Goal: Task Accomplishment & Management: Complete application form

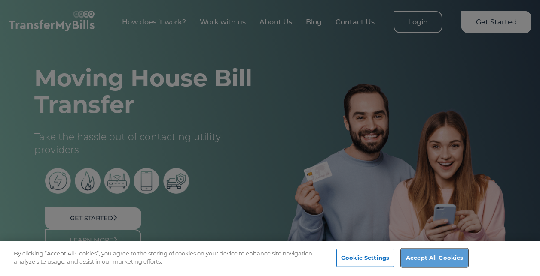
click at [434, 264] on button "Accept All Cookies" at bounding box center [434, 258] width 67 height 18
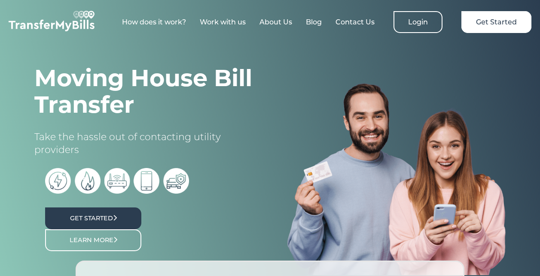
click at [123, 211] on link "Get Started" at bounding box center [93, 219] width 96 height 22
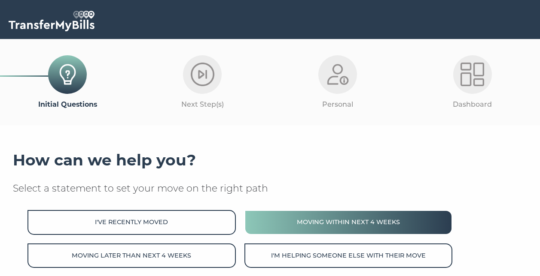
click at [328, 228] on button "Moving within next 4 weeks" at bounding box center [348, 222] width 208 height 24
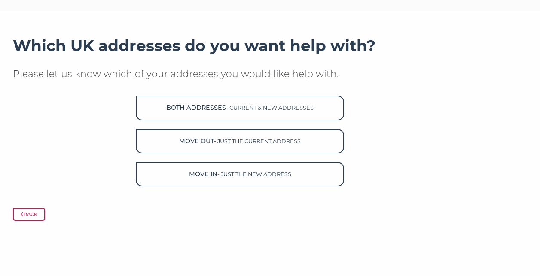
scroll to position [113, 0]
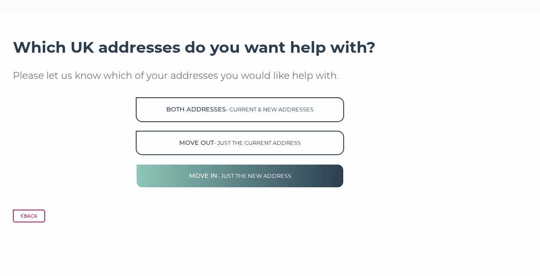
click at [166, 180] on button "Move in - just the new address" at bounding box center [240, 176] width 208 height 24
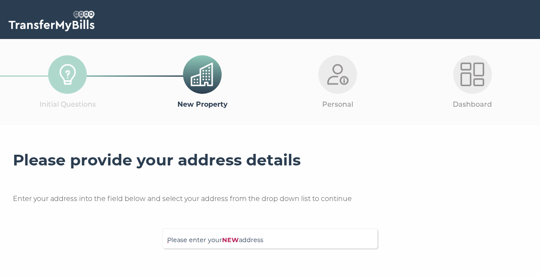
scroll to position [62, 0]
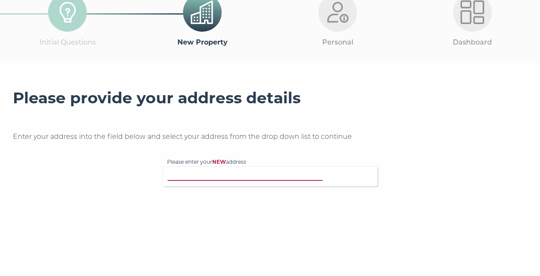
click at [230, 179] on input "Please enter your NEW address" at bounding box center [259, 175] width 185 height 9
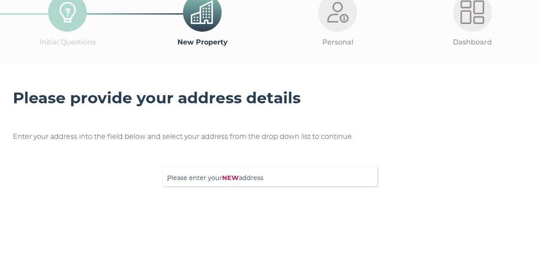
drag, startPoint x: 66, startPoint y: 2, endPoint x: 65, endPoint y: 10, distance: 8.2
click at [65, 9] on img at bounding box center [68, 12] width 24 height 24
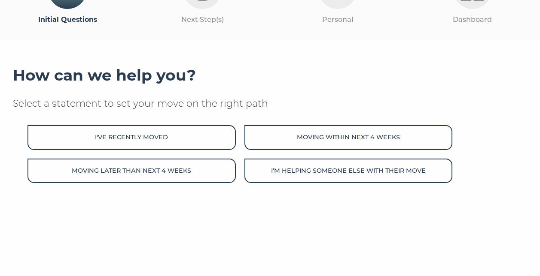
scroll to position [113, 0]
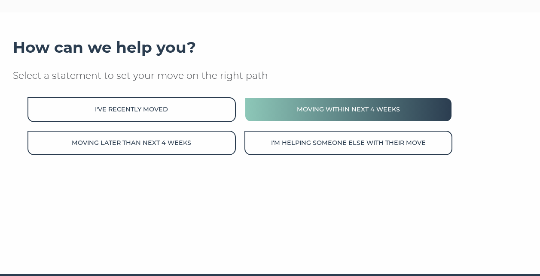
click at [262, 113] on button "Moving within next 4 weeks" at bounding box center [348, 109] width 208 height 24
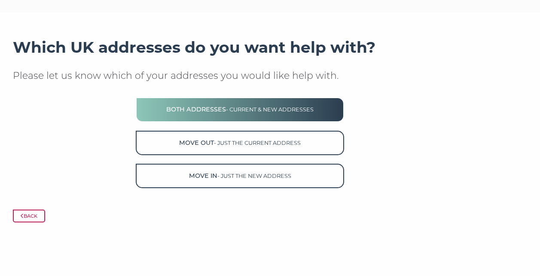
click at [249, 114] on button "Both Addresses - current & new addresses" at bounding box center [240, 109] width 208 height 24
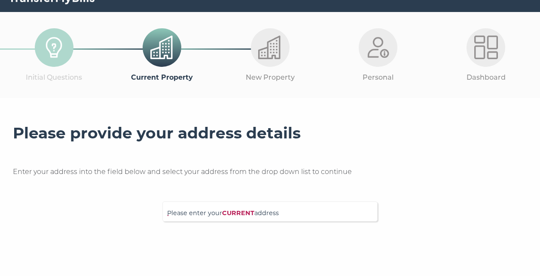
scroll to position [30, 0]
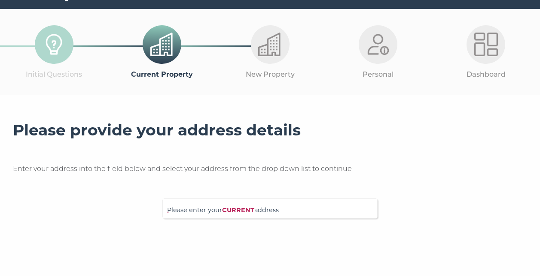
click at [207, 214] on span "Please enter your CURRENT address" at bounding box center [270, 213] width 206 height 15
click at [207, 212] on input "Please enter your CURRENT address" at bounding box center [259, 207] width 185 height 9
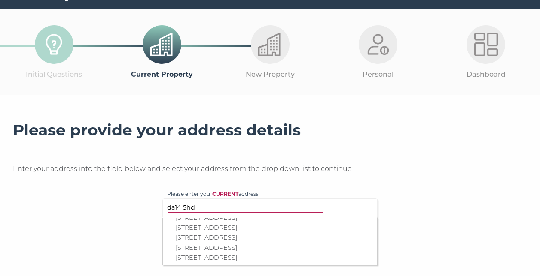
scroll to position [135, 0]
type input "da14 5hd"
click at [212, 235] on p "36 Parsonage Lane, Sidcup, DA14 5HD" at bounding box center [274, 230] width 197 height 10
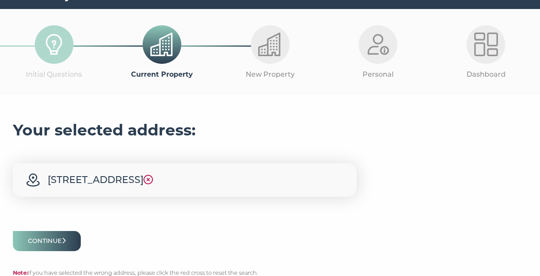
scroll to position [88, 0]
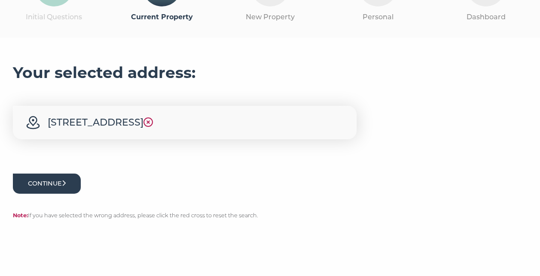
click at [42, 176] on button "Continue" at bounding box center [47, 184] width 68 height 20
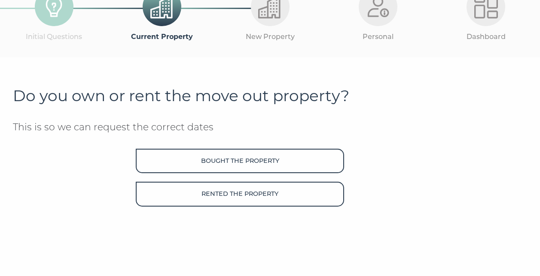
scroll to position [71, 0]
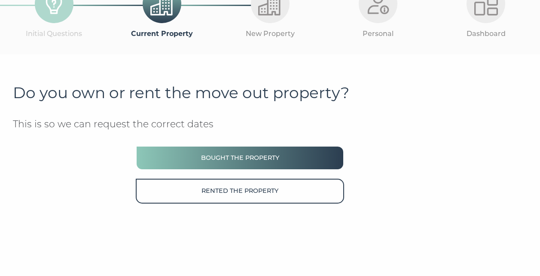
click at [159, 155] on button "Bought the property" at bounding box center [240, 158] width 208 height 24
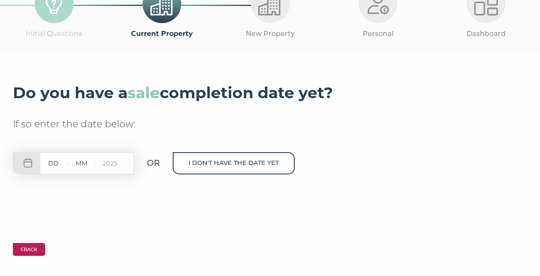
click at [29, 252] on button "Back" at bounding box center [29, 249] width 32 height 13
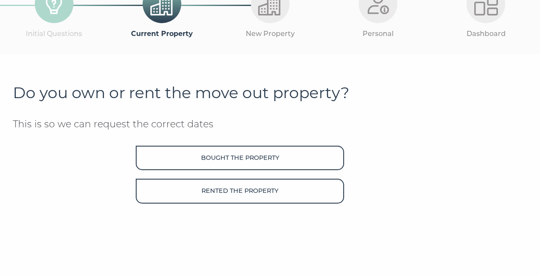
click at [62, 5] on img at bounding box center [54, 4] width 24 height 24
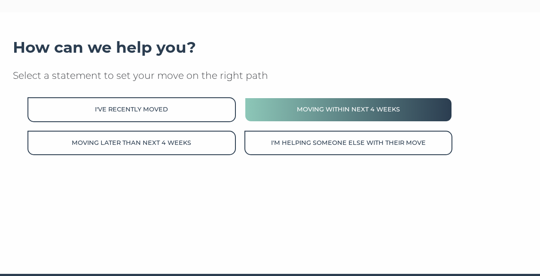
click at [313, 113] on button "Moving within next 4 weeks" at bounding box center [348, 109] width 208 height 24
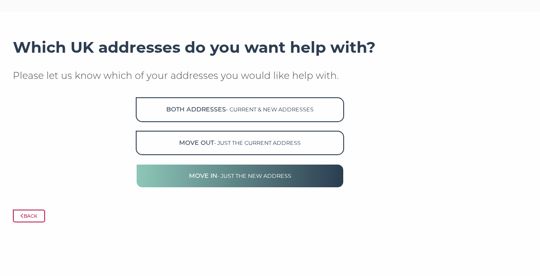
click at [269, 176] on span "- just the new address" at bounding box center [254, 176] width 74 height 6
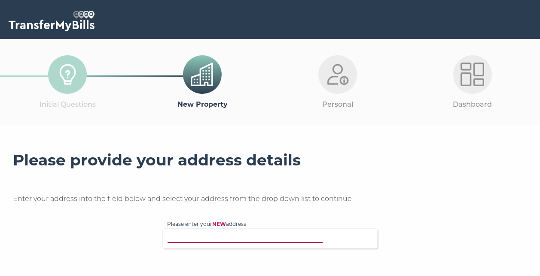
click at [208, 240] on input "Please enter your NEW address" at bounding box center [259, 238] width 185 height 9
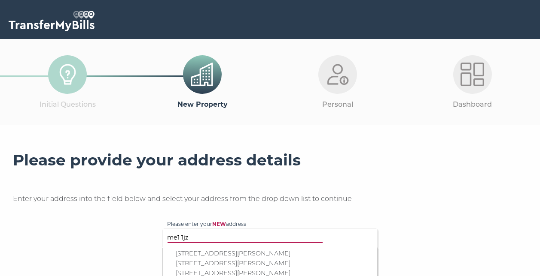
scroll to position [73, 0]
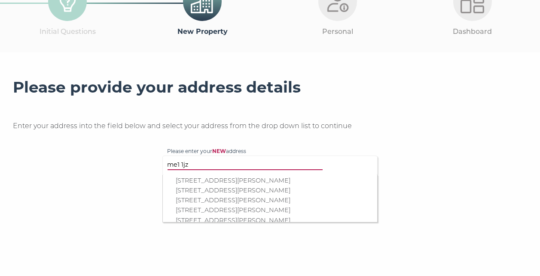
click at [181, 163] on input "me1 1jz" at bounding box center [259, 165] width 185 height 9
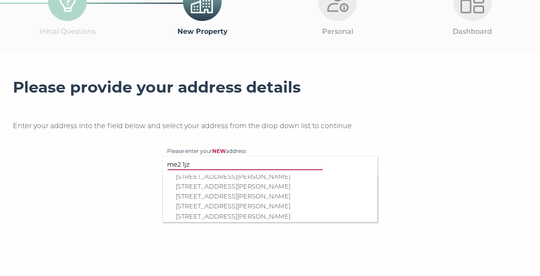
scroll to position [138, 0]
type input "me2 1jz"
click at [198, 202] on p "18 Scholey Close, Halling, Rochester, ME2 1JZ" at bounding box center [274, 204] width 197 height 10
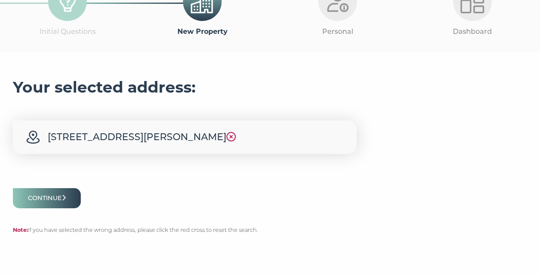
click at [198, 202] on p "Continue" at bounding box center [270, 198] width 514 height 20
click at [62, 203] on button "Continue" at bounding box center [47, 198] width 68 height 20
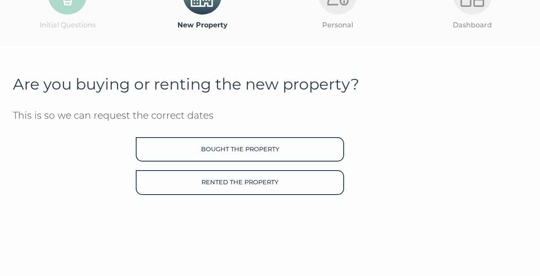
scroll to position [80, 0]
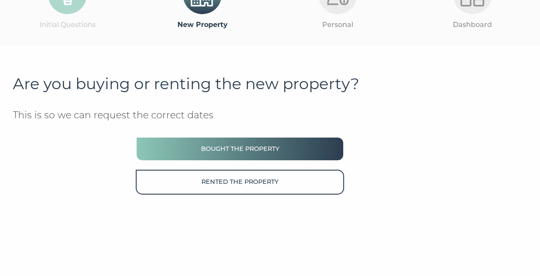
click at [164, 150] on button "Bought the property" at bounding box center [240, 149] width 208 height 24
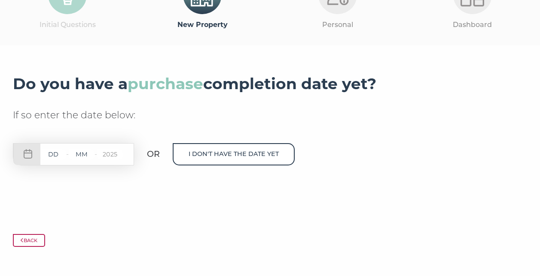
click at [31, 151] on div "- - 2025" at bounding box center [73, 154] width 121 height 22
click at [44, 151] on input "text" at bounding box center [53, 154] width 26 height 11
type input "25"
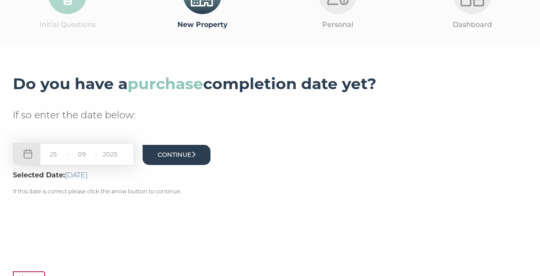
type input "09"
click at [179, 154] on button "Continue" at bounding box center [177, 155] width 68 height 20
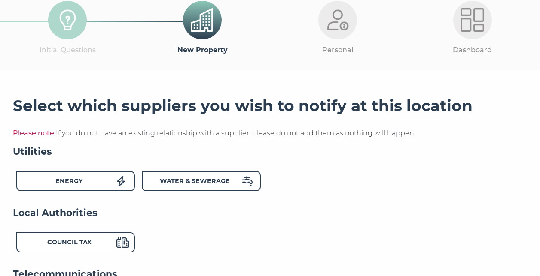
scroll to position [54, 0]
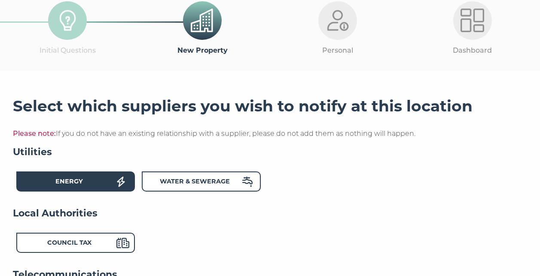
click at [115, 182] on div "Energy" at bounding box center [69, 183] width 94 height 12
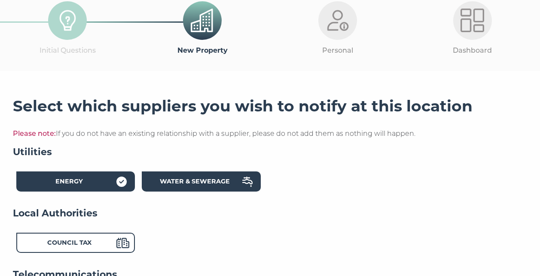
click at [170, 183] on strong "Water & Sewerage" at bounding box center [195, 182] width 70 height 8
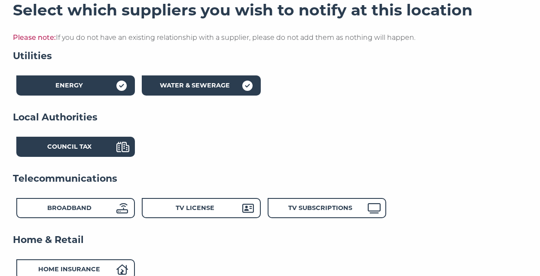
click at [115, 152] on div "Council Tax" at bounding box center [69, 148] width 94 height 12
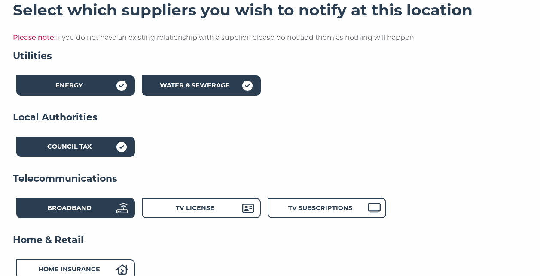
click at [109, 214] on div "Broadband" at bounding box center [69, 209] width 94 height 12
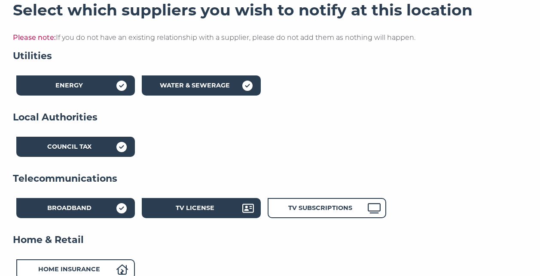
click at [178, 213] on div "TV License" at bounding box center [195, 209] width 94 height 12
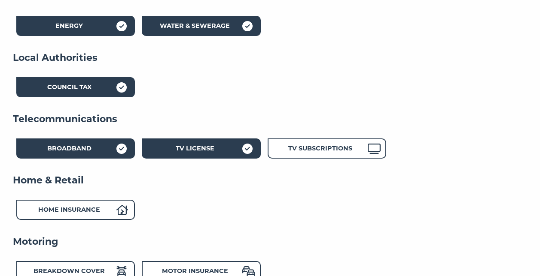
scroll to position [209, 0]
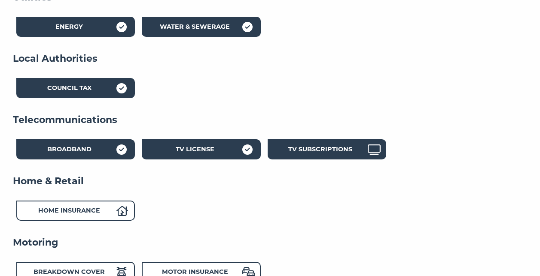
drag, startPoint x: 285, startPoint y: 161, endPoint x: 287, endPoint y: 156, distance: 4.5
click at [286, 156] on div "TV Subscriptions" at bounding box center [320, 151] width 94 height 12
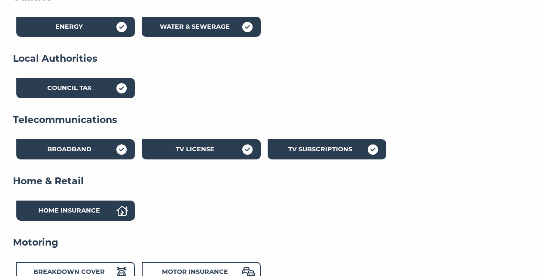
click at [91, 214] on div "Home Insurance" at bounding box center [69, 212] width 94 height 12
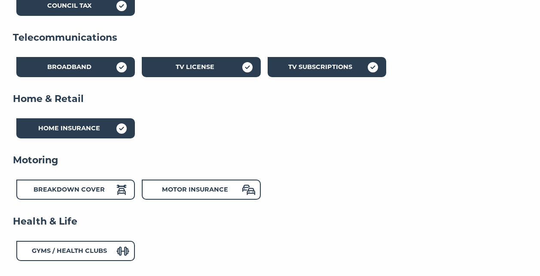
scroll to position [303, 0]
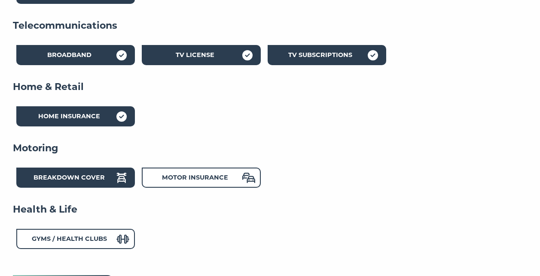
click at [113, 177] on div "Breakdown Cover" at bounding box center [69, 179] width 94 height 12
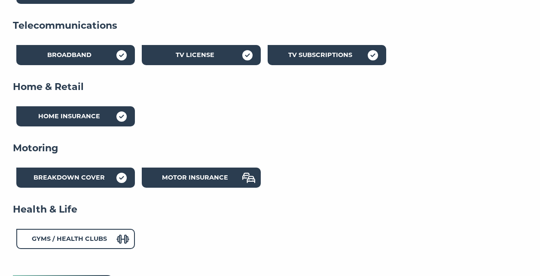
click at [163, 183] on div "Motor Insurance" at bounding box center [195, 179] width 94 height 12
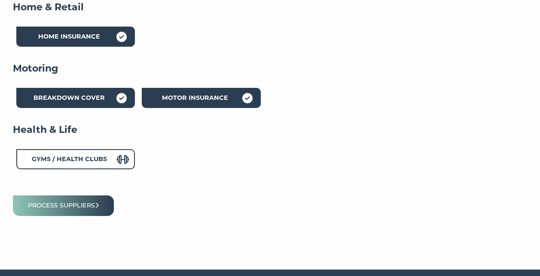
scroll to position [382, 0]
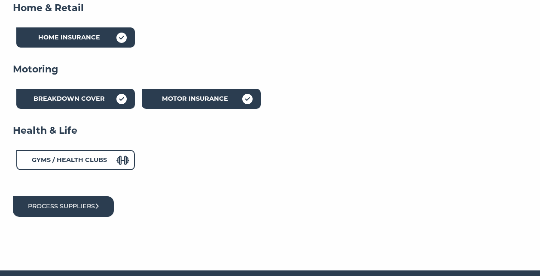
click at [75, 215] on button "Process suppliers" at bounding box center [63, 207] width 101 height 20
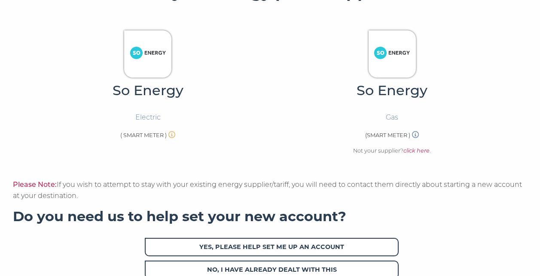
scroll to position [267, 0]
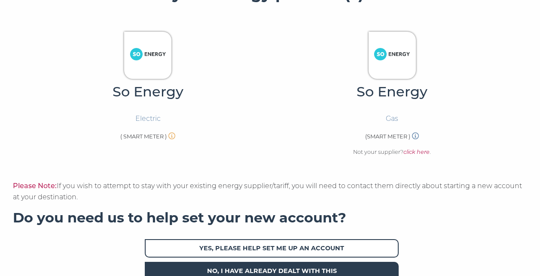
click at [182, 268] on span "No, I have already dealt with this" at bounding box center [272, 271] width 254 height 18
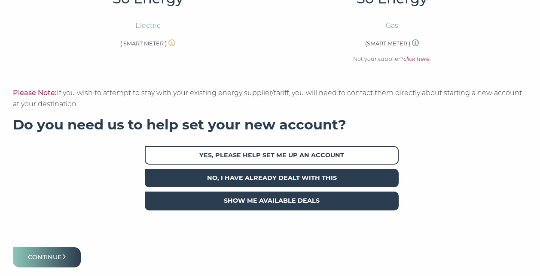
scroll to position [393, 0]
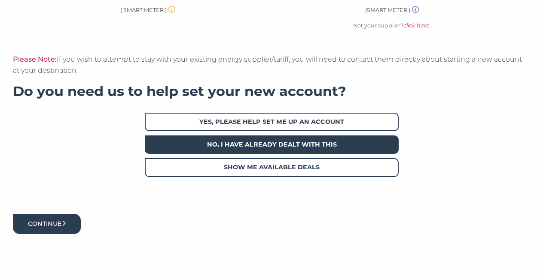
click at [75, 224] on button "Continue" at bounding box center [47, 224] width 68 height 20
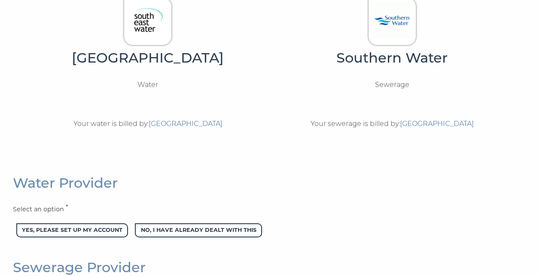
scroll to position [310, 0]
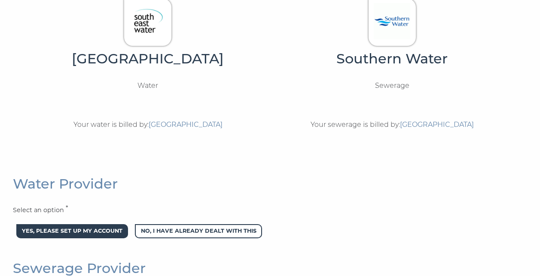
click at [72, 231] on span "Yes, please set up my account" at bounding box center [72, 232] width 112 height 14
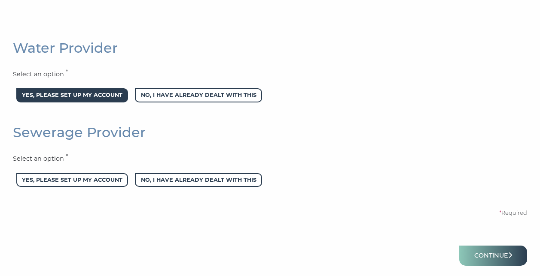
scroll to position [448, 0]
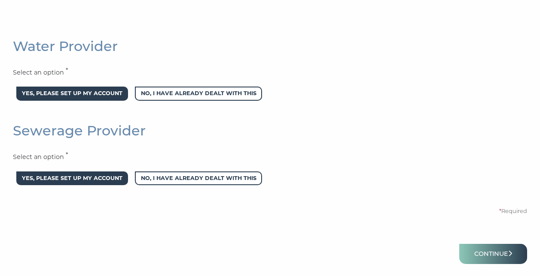
click at [85, 179] on span "Yes, please set up my account" at bounding box center [72, 179] width 112 height 14
click at [477, 261] on button "Continue" at bounding box center [493, 254] width 68 height 20
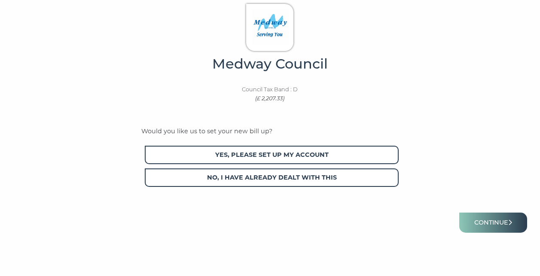
scroll to position [282, 0]
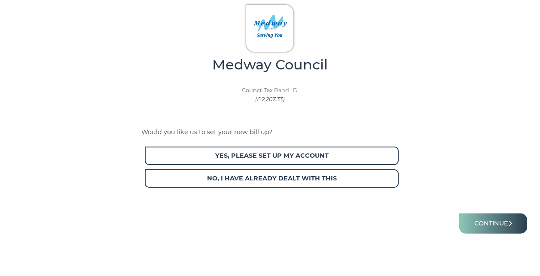
click at [367, 154] on span "Yes, please set up my account" at bounding box center [272, 156] width 254 height 18
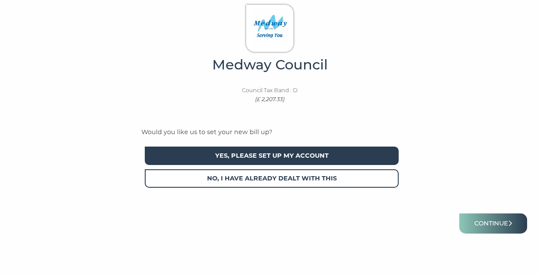
click at [367, 154] on span "Yes, please set up my account" at bounding box center [272, 156] width 254 height 18
click at [361, 156] on span "Yes, please set up my account" at bounding box center [272, 156] width 254 height 18
click at [493, 223] on button "Continue" at bounding box center [493, 224] width 68 height 20
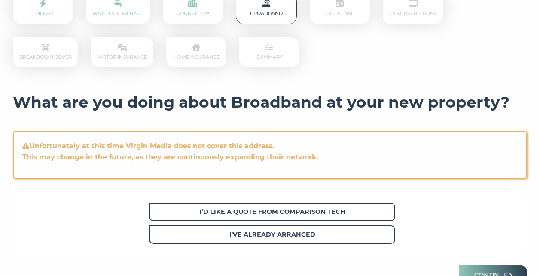
scroll to position [158, 0]
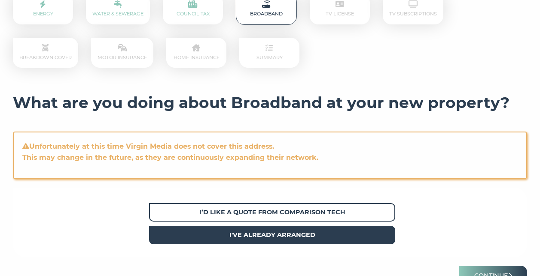
click at [261, 237] on strong "I've already arranged" at bounding box center [272, 235] width 86 height 8
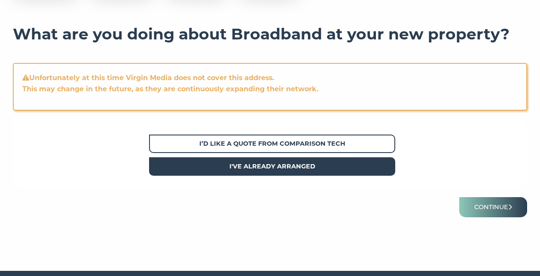
scroll to position [231, 0]
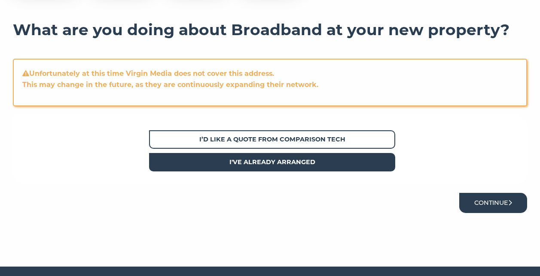
click at [483, 204] on button "Continue" at bounding box center [493, 203] width 68 height 20
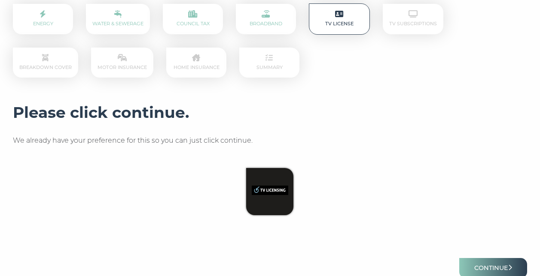
scroll to position [179, 0]
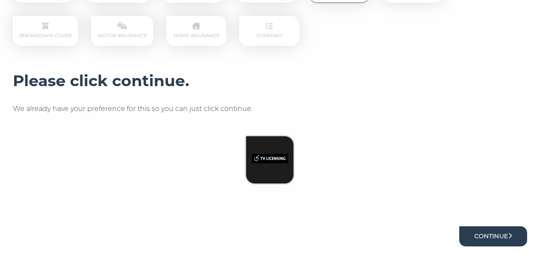
click at [492, 231] on button "Continue" at bounding box center [493, 237] width 68 height 20
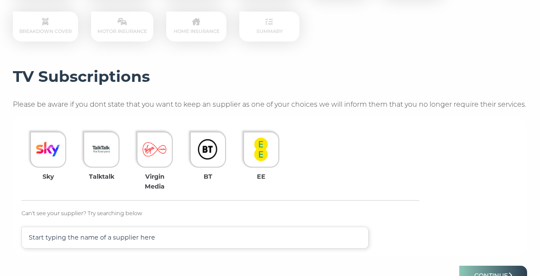
scroll to position [183, 0]
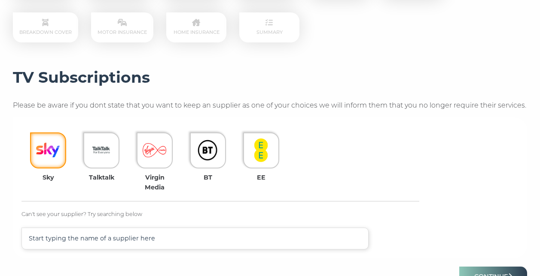
click at [52, 152] on img at bounding box center [48, 151] width 24 height 24
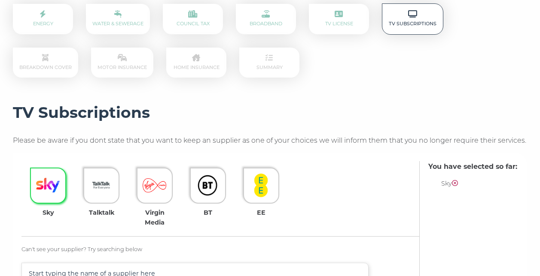
scroll to position [241, 0]
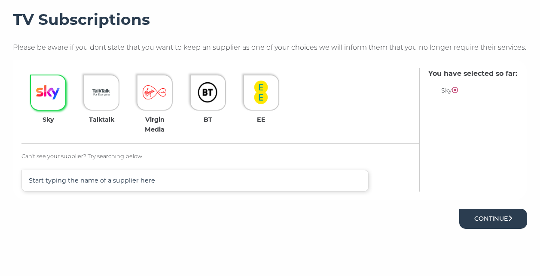
click at [470, 216] on button "Continue" at bounding box center [493, 219] width 68 height 20
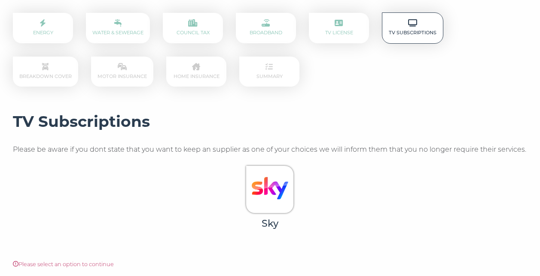
scroll to position [237, 0]
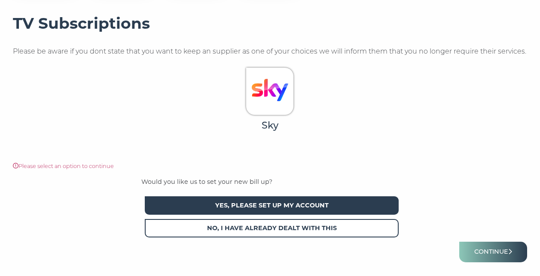
drag, startPoint x: 351, startPoint y: 198, endPoint x: 349, endPoint y: 203, distance: 5.0
click at [349, 203] on span "Yes, please set up my account" at bounding box center [272, 206] width 254 height 18
click at [491, 255] on button "Continue" at bounding box center [493, 252] width 68 height 20
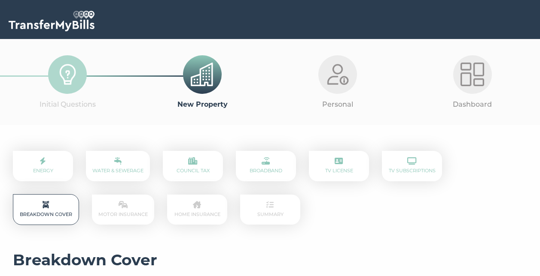
scroll to position [166, 0]
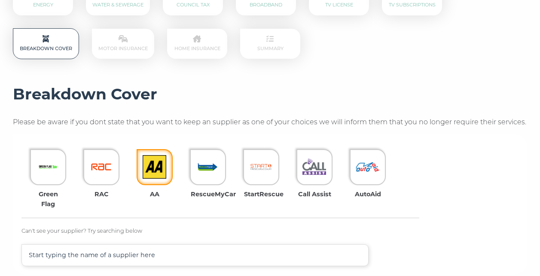
click at [149, 164] on img at bounding box center [155, 167] width 24 height 24
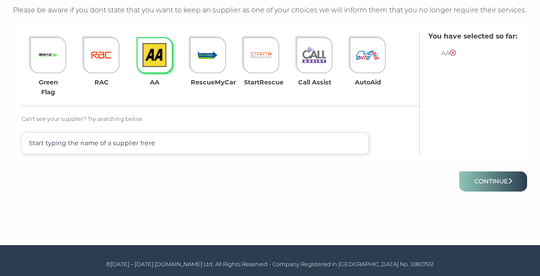
scroll to position [279, 0]
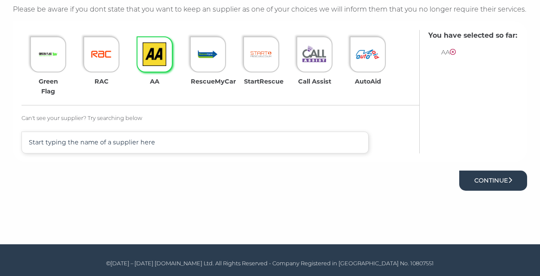
click at [480, 187] on button "Continue" at bounding box center [493, 181] width 68 height 20
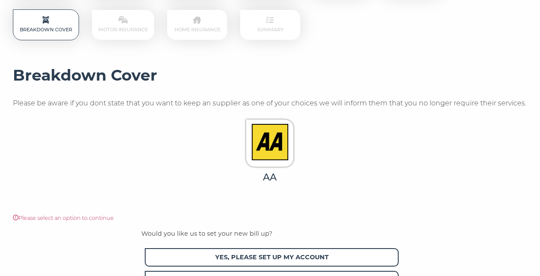
scroll to position [254, 0]
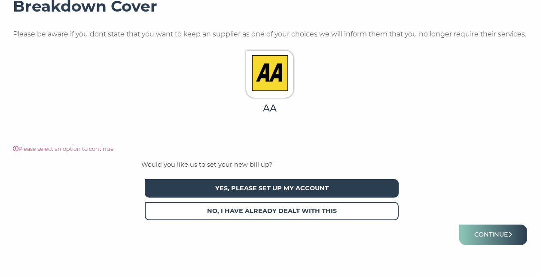
click at [370, 191] on span "Yes, please set up my account" at bounding box center [272, 188] width 254 height 18
click at [479, 234] on button "Continue" at bounding box center [493, 235] width 68 height 20
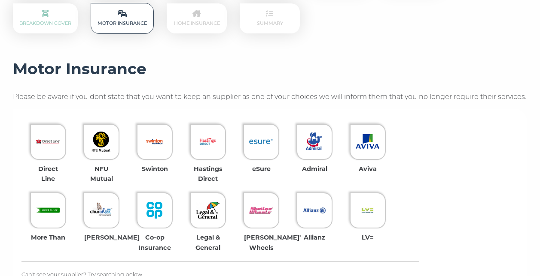
scroll to position [191, 0]
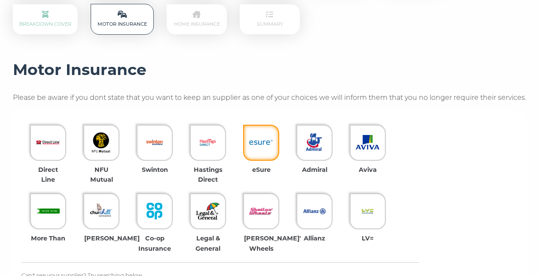
click at [269, 143] on img at bounding box center [261, 143] width 24 height 24
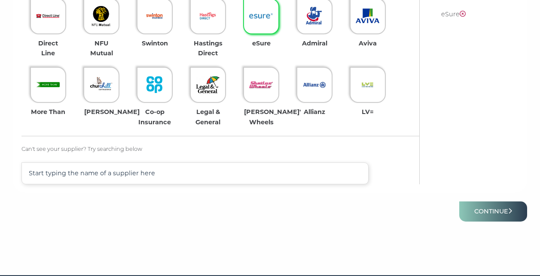
scroll to position [319, 0]
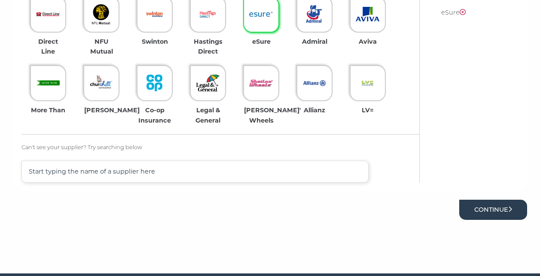
click at [489, 216] on button "Continue" at bounding box center [493, 210] width 68 height 20
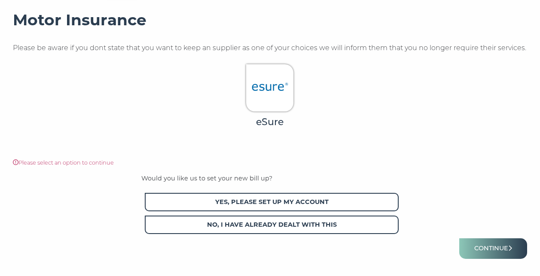
scroll to position [236, 0]
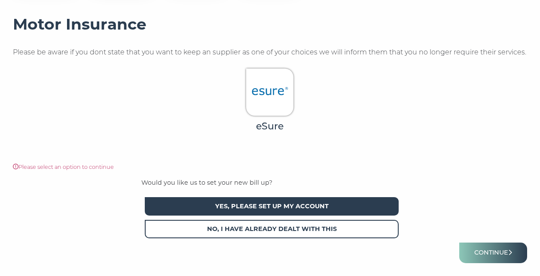
click at [374, 201] on span "Yes, please set up my account" at bounding box center [272, 206] width 254 height 18
click at [473, 249] on button "Continue" at bounding box center [493, 253] width 68 height 20
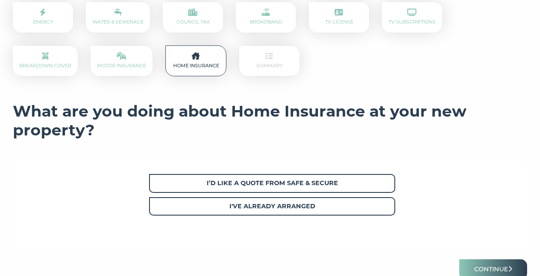
scroll to position [148, 0]
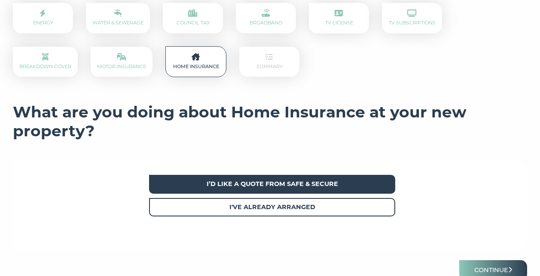
click at [394, 189] on span "I’d like a quote from Safe & Secure" at bounding box center [272, 184] width 246 height 18
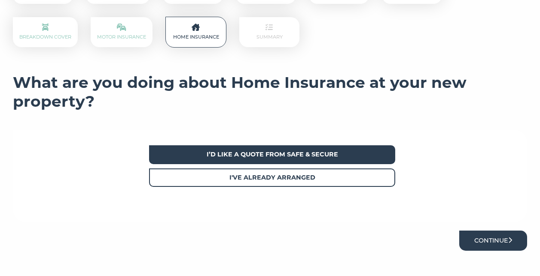
click at [487, 240] on button "Continue" at bounding box center [493, 241] width 68 height 20
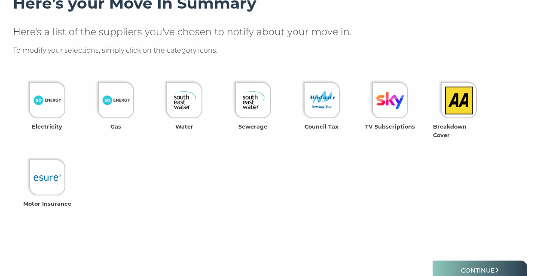
scroll to position [316, 0]
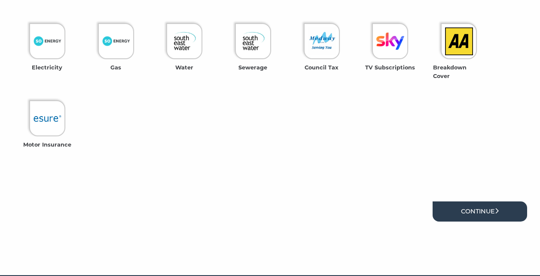
click at [480, 203] on link "Continue" at bounding box center [479, 212] width 94 height 20
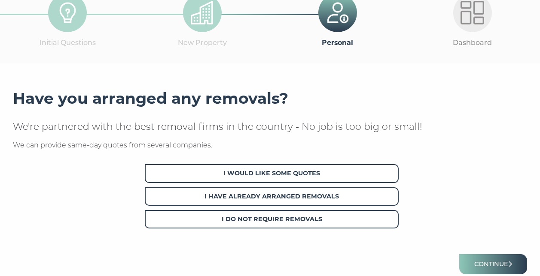
scroll to position [61, 0]
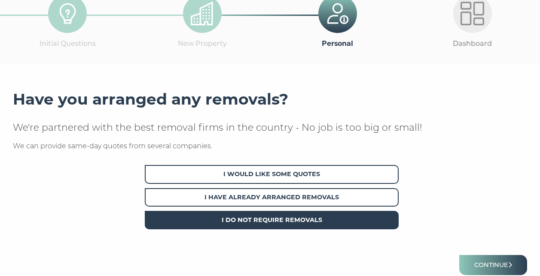
click at [344, 213] on span "I Do Not Require Removals" at bounding box center [272, 220] width 254 height 18
click at [472, 266] on button "Continue" at bounding box center [493, 265] width 68 height 20
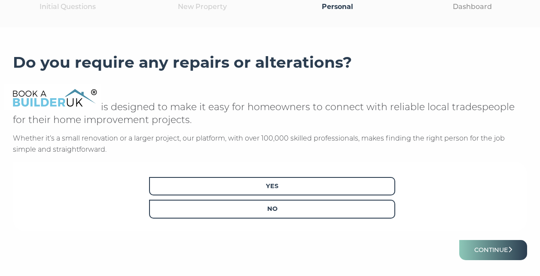
scroll to position [97, 0]
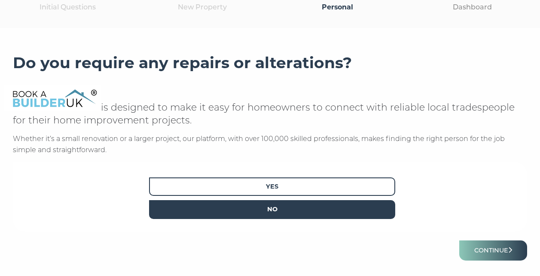
click at [384, 216] on span "No" at bounding box center [272, 209] width 246 height 18
click at [495, 253] on button "Continue" at bounding box center [493, 251] width 68 height 20
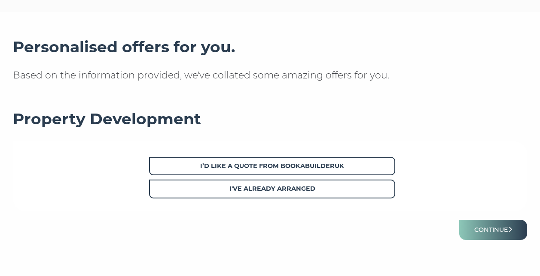
scroll to position [117, 0]
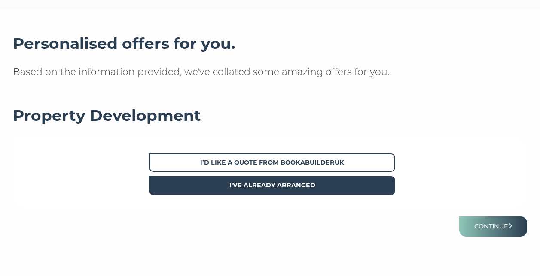
click at [391, 191] on span "I've already arranged" at bounding box center [272, 185] width 246 height 18
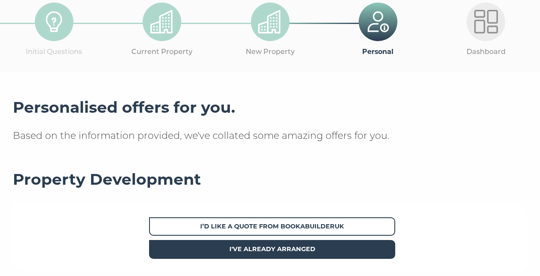
scroll to position [92, 0]
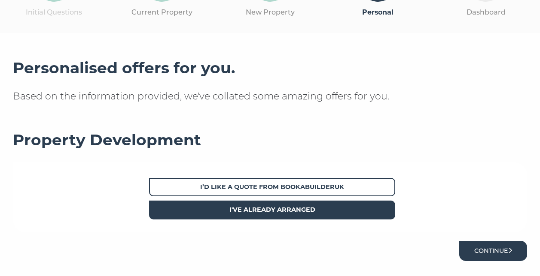
click at [471, 245] on button "Continue" at bounding box center [493, 251] width 68 height 20
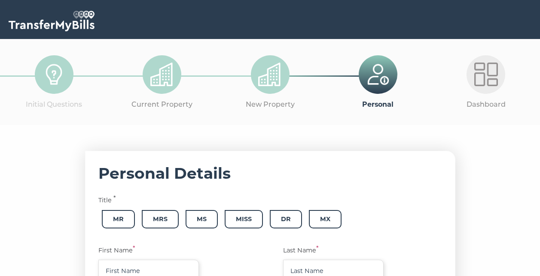
scroll to position [135, 0]
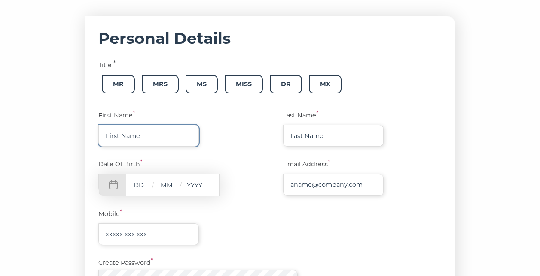
click at [140, 135] on input "text" at bounding box center [148, 136] width 100 height 22
type input "[PERSON_NAME]"
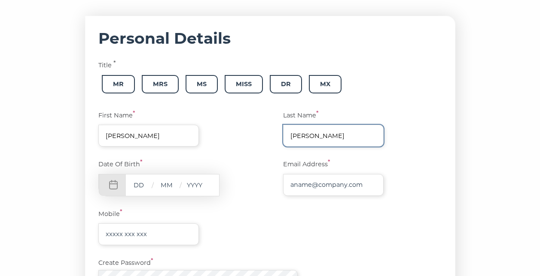
type input "[PERSON_NAME]"
type input "21"
type input "11"
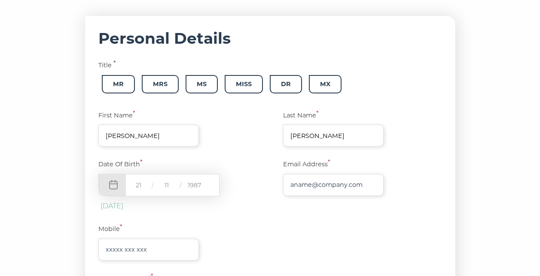
type input "1987"
click at [328, 187] on input "text" at bounding box center [333, 185] width 100 height 22
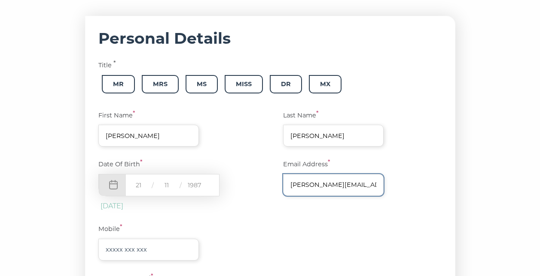
type input "oliver.jeffs@btinternet.com"
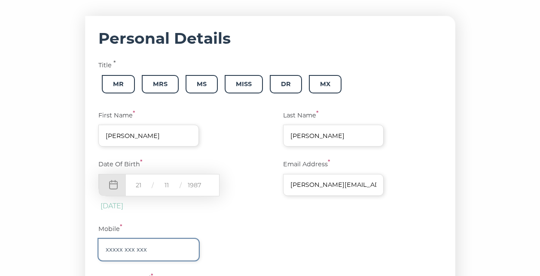
click at [173, 247] on input "text" at bounding box center [148, 250] width 100 height 22
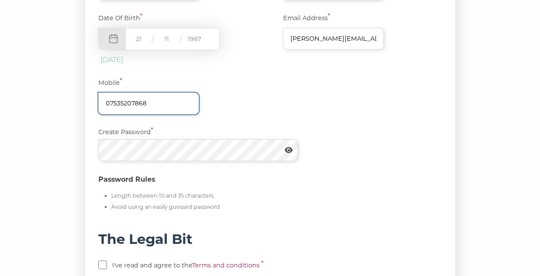
type input "07535207868"
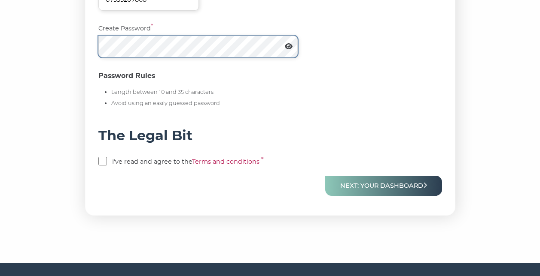
scroll to position [387, 0]
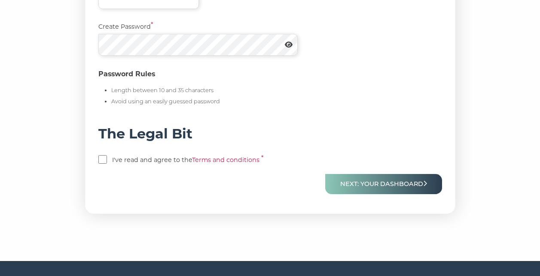
click at [104, 163] on input "checkbox" at bounding box center [102, 159] width 9 height 9
checkbox input "true"
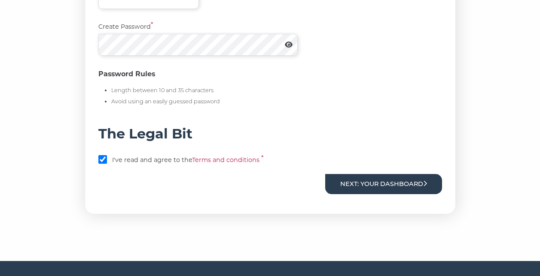
click at [340, 188] on button "Next: Your Dashboard" at bounding box center [383, 184] width 117 height 20
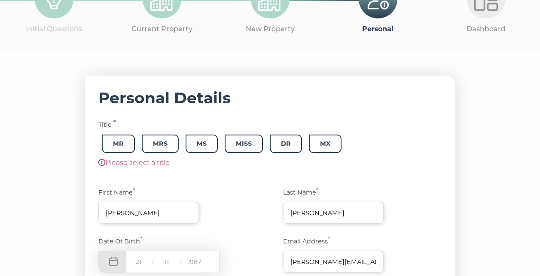
scroll to position [118, 0]
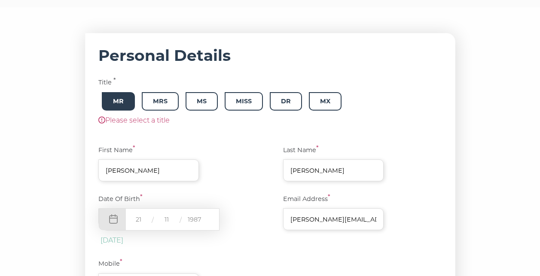
click at [128, 108] on span "Mr" at bounding box center [118, 101] width 33 height 18
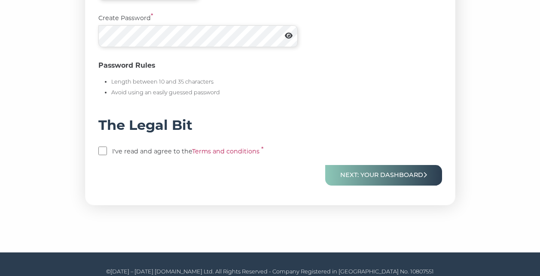
scroll to position [423, 0]
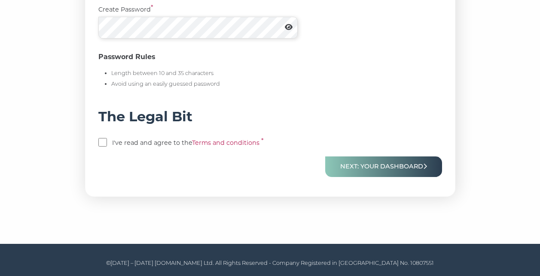
click at [141, 143] on label "I've read and agree to the Terms and conditions *" at bounding box center [208, 143] width 193 height 10
click at [110, 141] on p "I've read and agree to the Terms and conditions *" at bounding box center [269, 144] width 343 height 12
click at [107, 143] on input "checkbox" at bounding box center [102, 142] width 9 height 9
checkbox input "true"
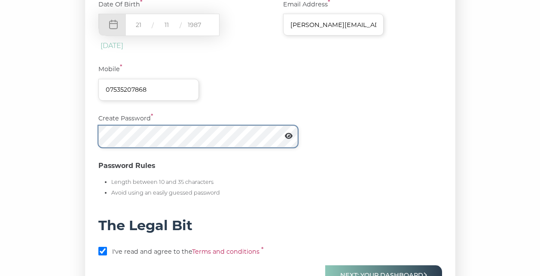
scroll to position [371, 0]
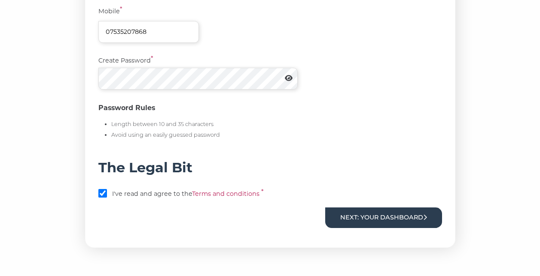
drag, startPoint x: 346, startPoint y: 215, endPoint x: 351, endPoint y: 218, distance: 5.6
click at [351, 218] on button "Next: Your Dashboard" at bounding box center [383, 218] width 117 height 20
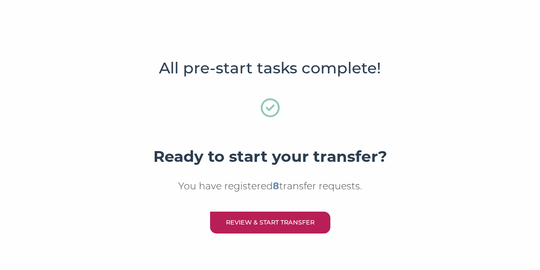
scroll to position [364, 0]
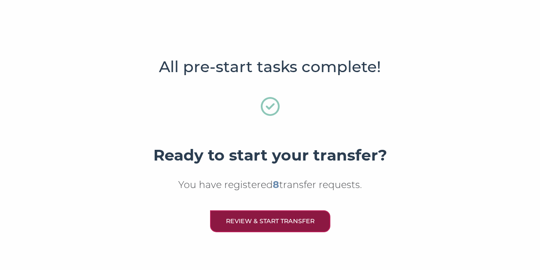
click at [286, 216] on link "Review & Start Transfer" at bounding box center [270, 221] width 120 height 22
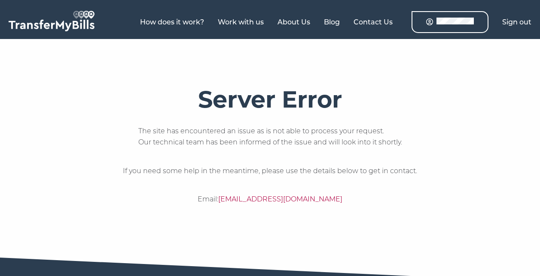
drag, startPoint x: 422, startPoint y: 27, endPoint x: 429, endPoint y: 24, distance: 8.3
click at [429, 24] on icon at bounding box center [429, 21] width 7 height 7
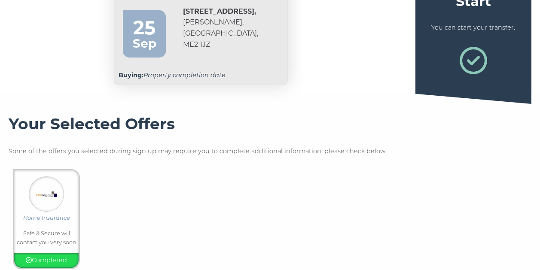
scroll to position [76, 0]
